Goal: Information Seeking & Learning: Check status

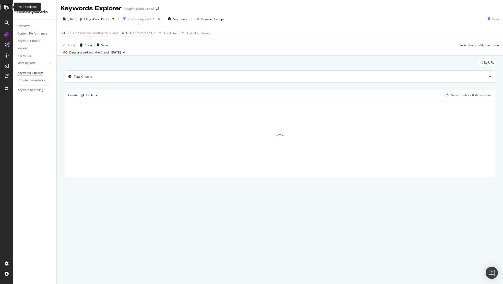
click at [7, 5] on icon at bounding box center [6, 7] width 5 height 6
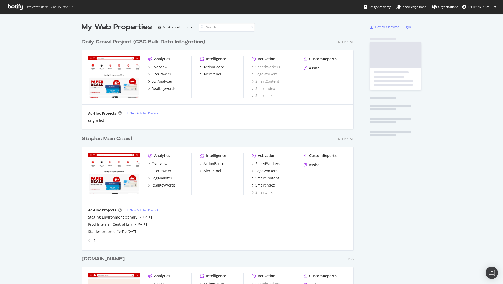
scroll to position [280, 496]
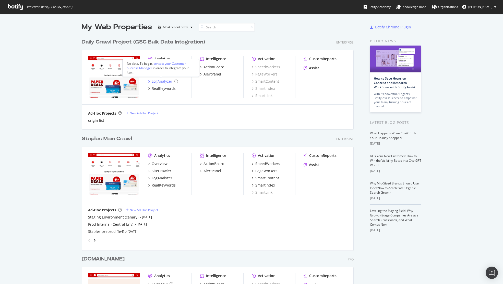
click at [160, 80] on div "LogAnalyzer" at bounding box center [162, 81] width 21 height 5
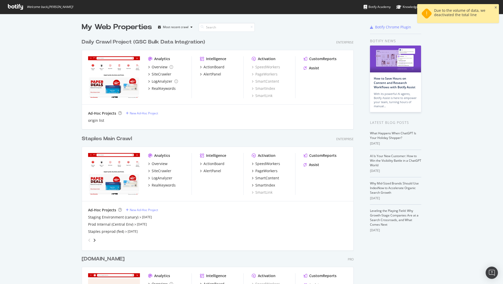
scroll to position [280, 496]
click at [166, 178] on div "LogAnalyzer" at bounding box center [162, 177] width 21 height 5
